Goal: Information Seeking & Learning: Learn about a topic

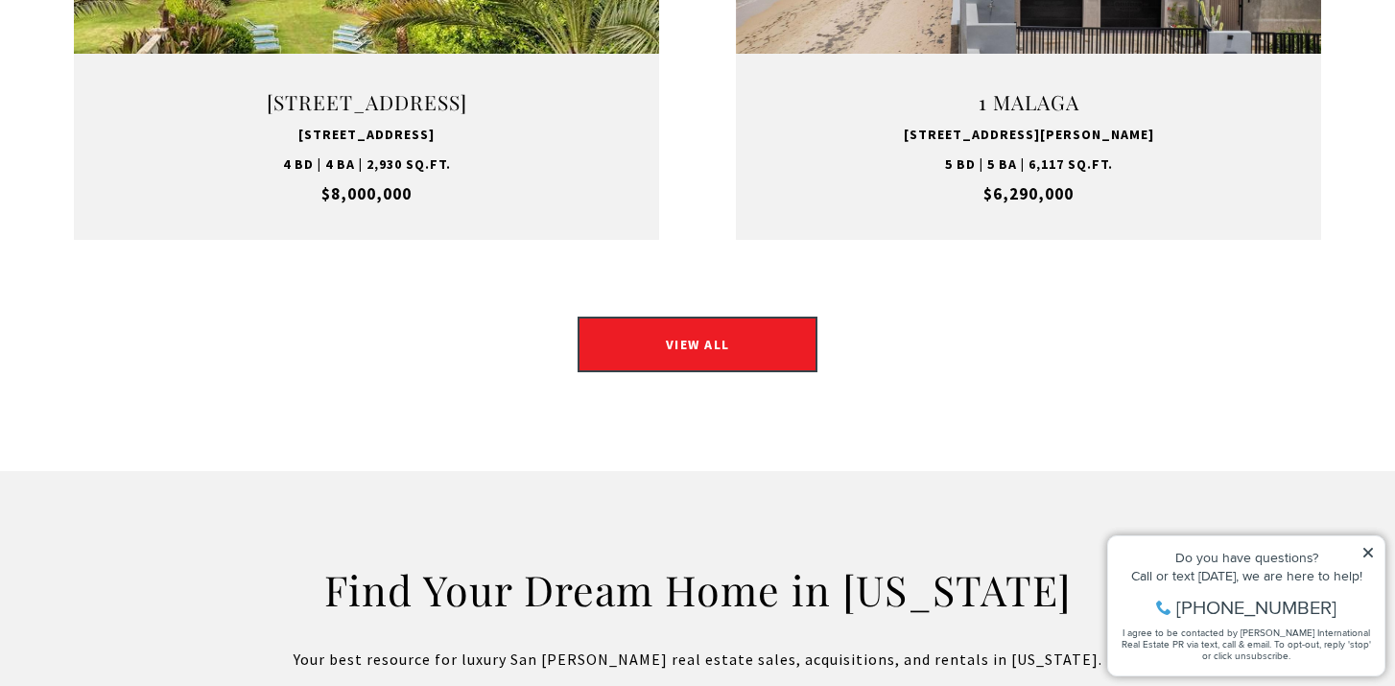
scroll to position [2820, 0]
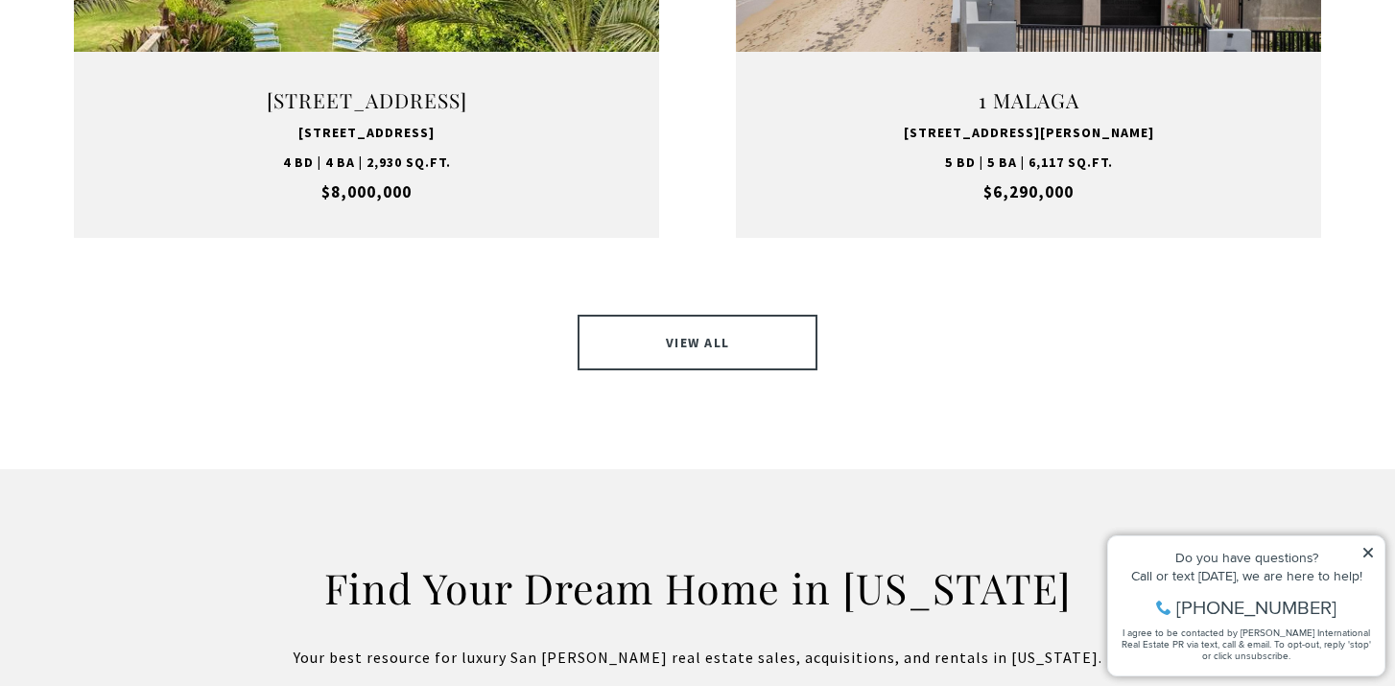
click at [665, 315] on link "VIEW ALL" at bounding box center [697, 343] width 240 height 56
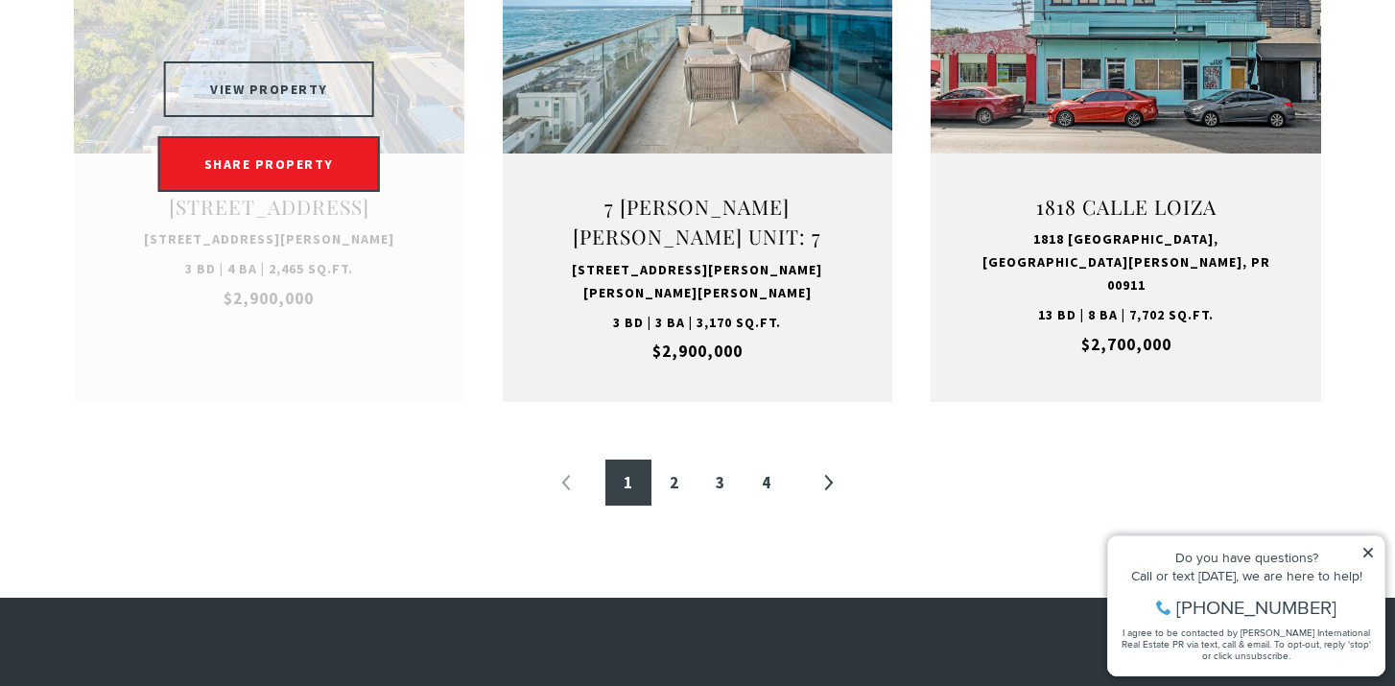
scroll to position [2143, 0]
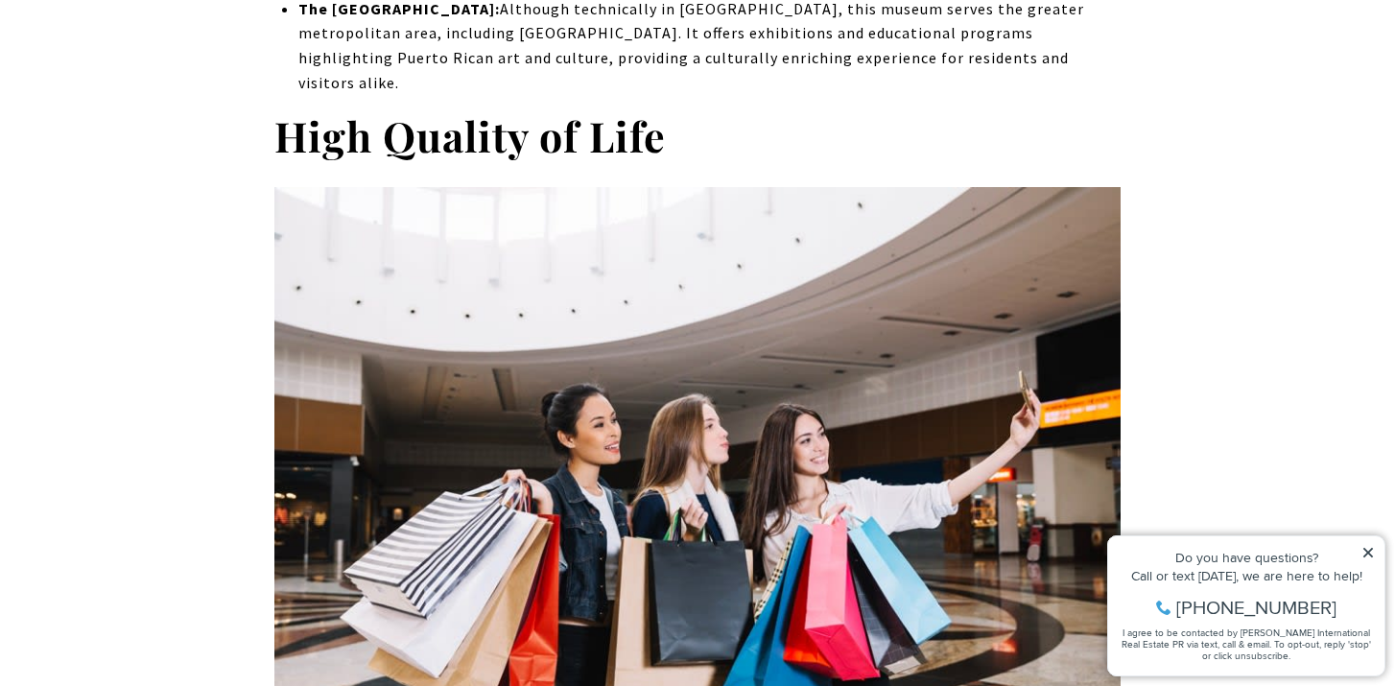
scroll to position [2126, 0]
